Goal: Task Accomplishment & Management: Manage account settings

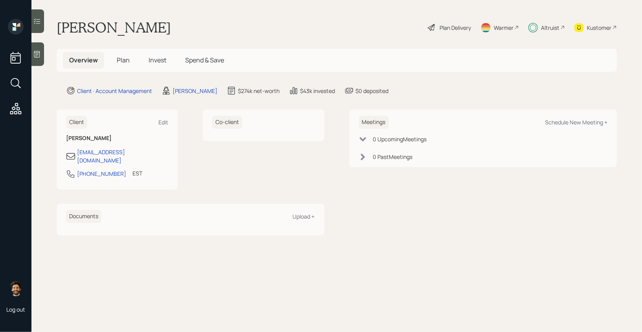
click at [152, 61] on span "Invest" at bounding box center [158, 60] width 18 height 9
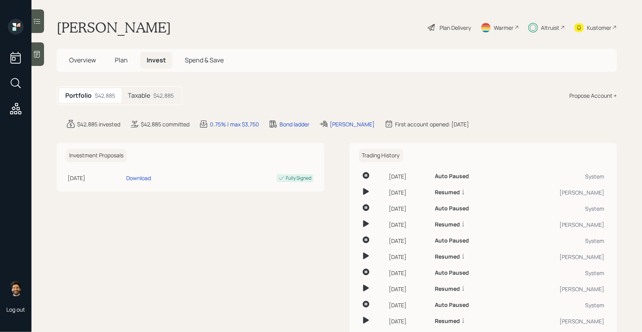
click at [151, 99] on div "Taxable $42,885" at bounding box center [150, 95] width 59 height 15
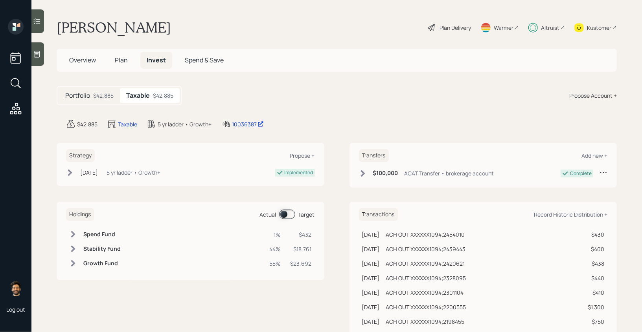
click at [542, 27] on div "Altruist" at bounding box center [550, 28] width 18 height 8
